Goal: Information Seeking & Learning: Check status

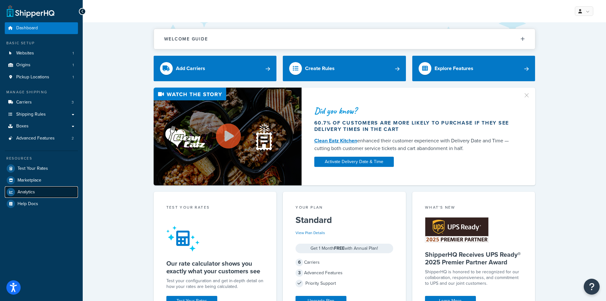
click at [29, 191] on span "Analytics" at bounding box center [27, 191] width 18 height 5
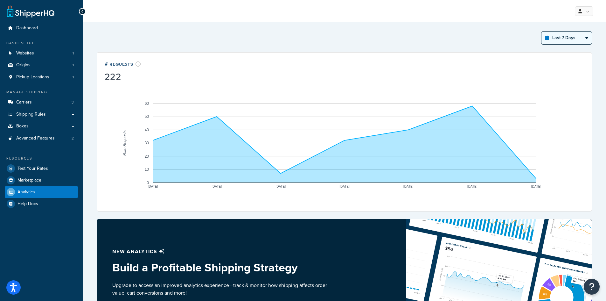
click at [565, 37] on select "Last 24 Hours Last 7 Days Last 30 Days Last 3 Months Last 6 Months Last 12 Mont…" at bounding box center [567, 38] width 50 height 13
click at [542, 32] on select "Last 24 Hours Last 7 Days Last 30 Days Last 3 Months Last 6 Months Last 12 Mont…" at bounding box center [567, 38] width 50 height 13
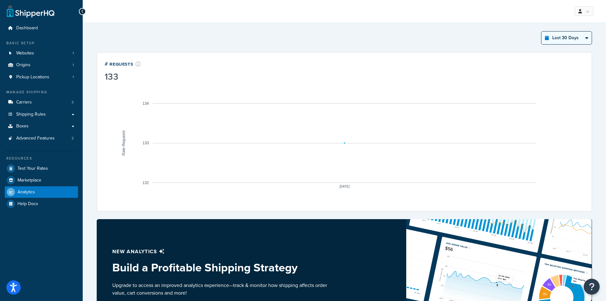
click at [566, 44] on select "Last 24 Hours Last 7 Days Last 30 Days Last 3 Months Last 6 Months Last 12 Mont…" at bounding box center [567, 38] width 50 height 13
click at [542, 32] on select "Last 24 Hours Last 7 Days Last 30 Days Last 3 Months Last 6 Months Last 12 Mont…" at bounding box center [567, 38] width 50 height 13
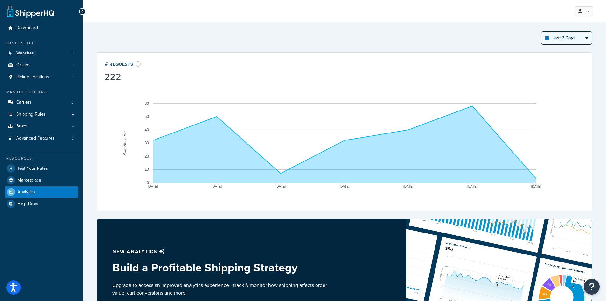
click at [556, 38] on select "Last 24 Hours Last 7 Days Last 30 Days Last 3 Months Last 6 Months Last 12 Mont…" at bounding box center [567, 38] width 50 height 13
click at [542, 32] on select "Last 24 Hours Last 7 Days Last 30 Days Last 3 Months Last 6 Months Last 12 Mont…" at bounding box center [567, 38] width 50 height 13
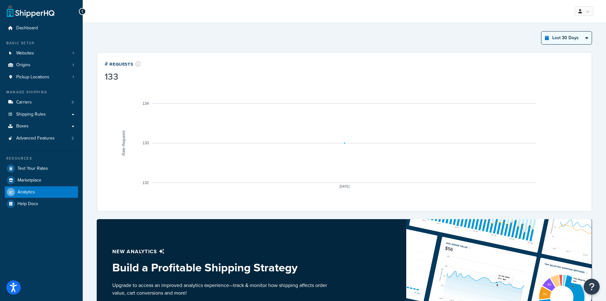
click at [560, 32] on select "Last 24 Hours Last 7 Days Last 30 Days Last 3 Months Last 6 Months Last 12 Mont…" at bounding box center [567, 38] width 50 height 13
select select "last_3_months"
click at [542, 32] on select "Last 24 Hours Last 7 Days Last 30 Days Last 3 Months Last 6 Months Last 12 Mont…" at bounding box center [567, 38] width 50 height 13
